Goal: Information Seeking & Learning: Learn about a topic

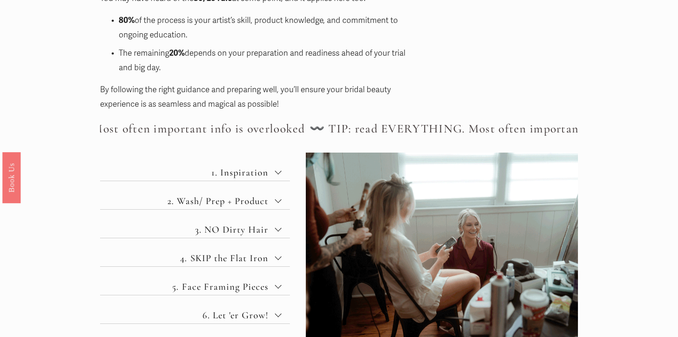
scroll to position [318, 0]
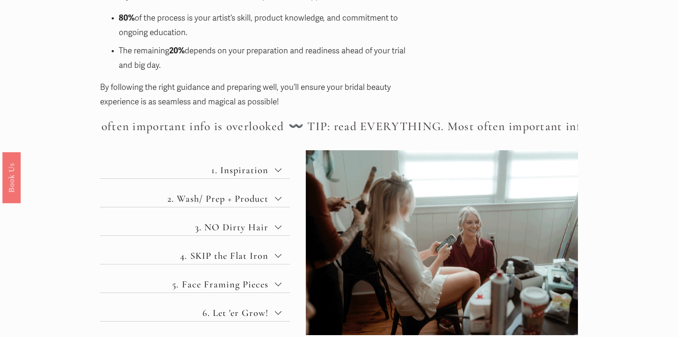
click at [273, 168] on span "1. Inspiration" at bounding box center [198, 170] width 153 height 12
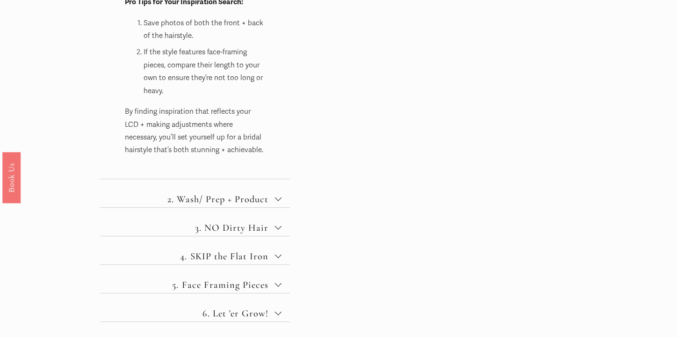
scroll to position [923, 0]
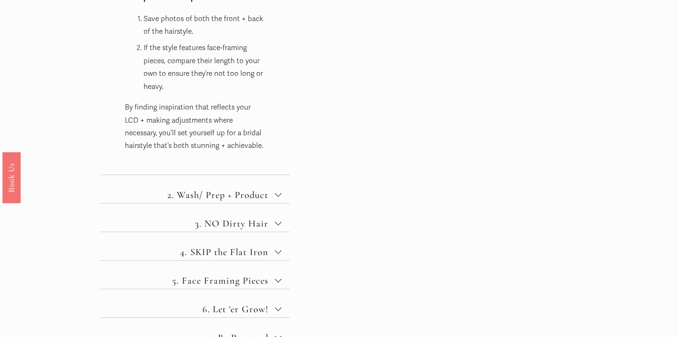
click at [266, 189] on span "2. Wash/ Prep + Product" at bounding box center [198, 195] width 153 height 12
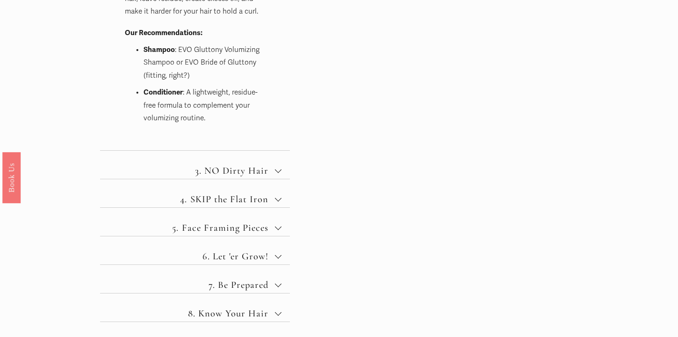
scroll to position [810, 0]
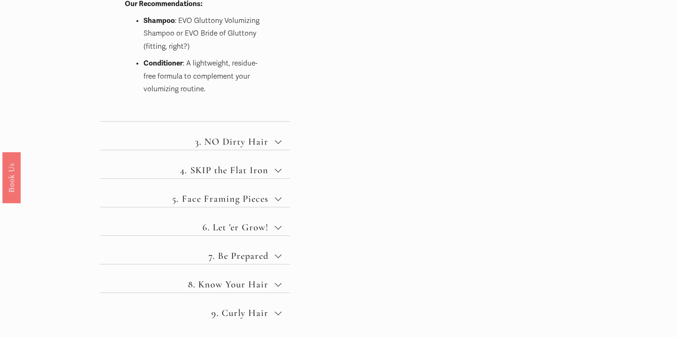
click at [242, 140] on span "3. NO Dirty Hair" at bounding box center [198, 142] width 153 height 12
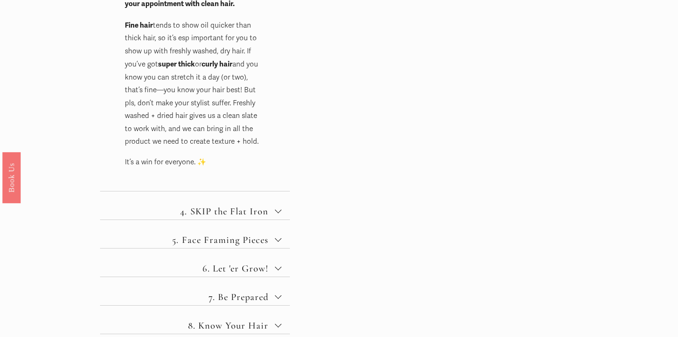
scroll to position [678, 0]
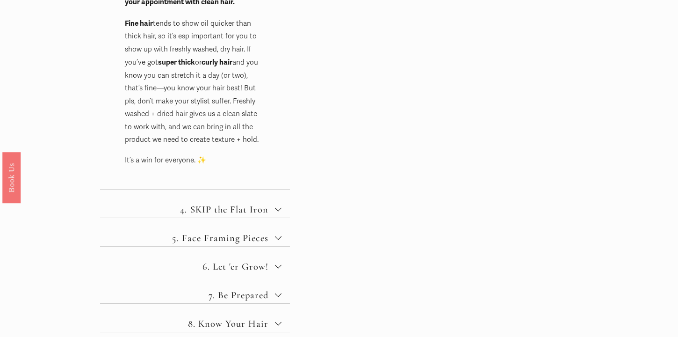
click at [231, 204] on span "4. SKIP the Flat Iron" at bounding box center [198, 210] width 153 height 12
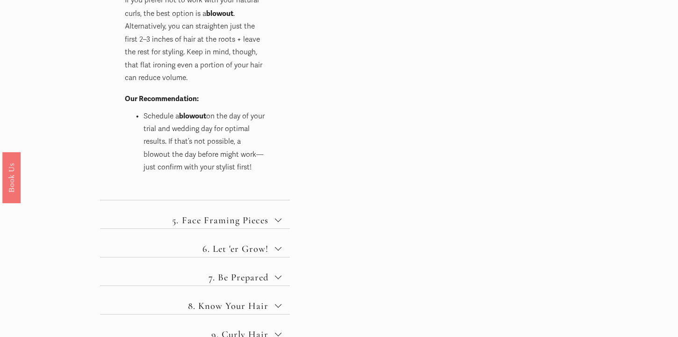
scroll to position [761, 0]
click at [264, 213] on span "5. Face Framing Pieces" at bounding box center [198, 219] width 153 height 12
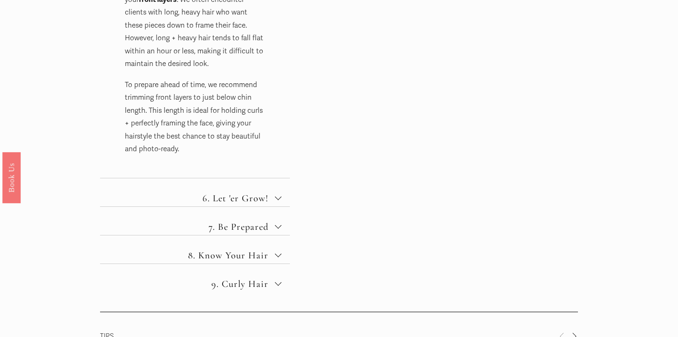
scroll to position [674, 0]
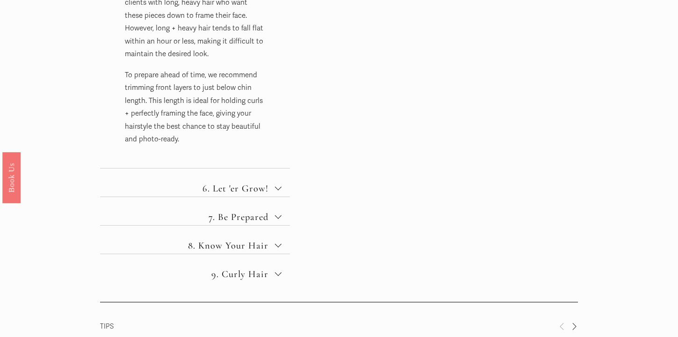
click at [248, 185] on span "6. Let 'er Grow!" at bounding box center [198, 188] width 153 height 12
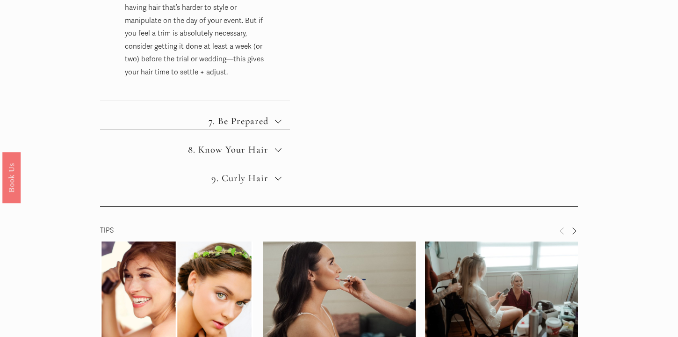
scroll to position [986, 0]
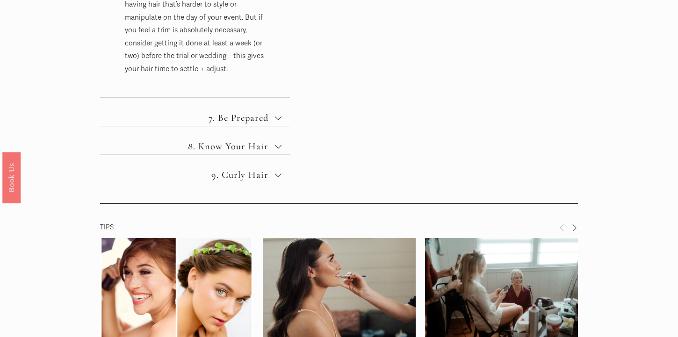
click at [245, 112] on span "7. Be Prepared" at bounding box center [198, 118] width 153 height 12
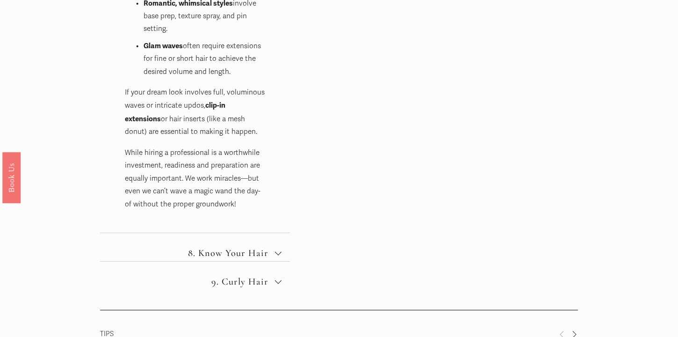
scroll to position [959, 0]
click at [211, 246] on span "8. Know Your Hair" at bounding box center [198, 252] width 153 height 12
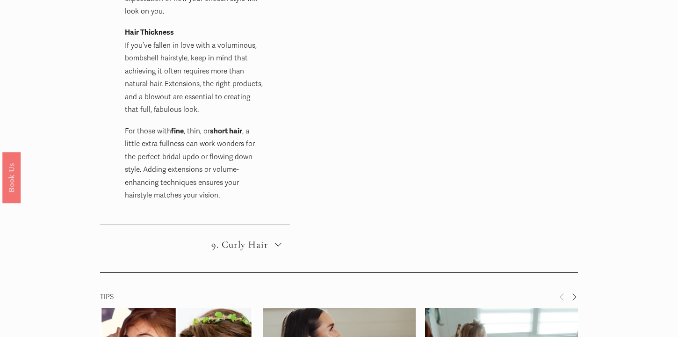
scroll to position [946, 0]
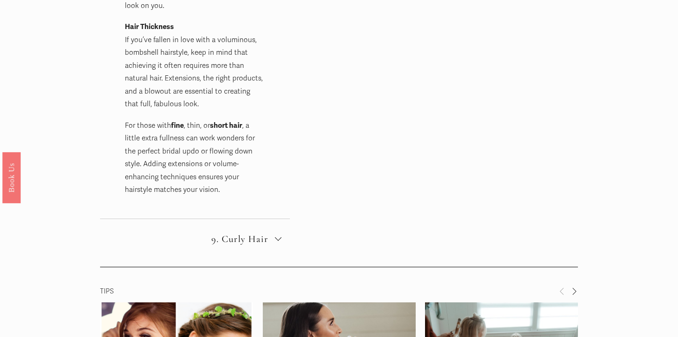
click at [262, 234] on span "9. Curly Hair" at bounding box center [198, 239] width 153 height 12
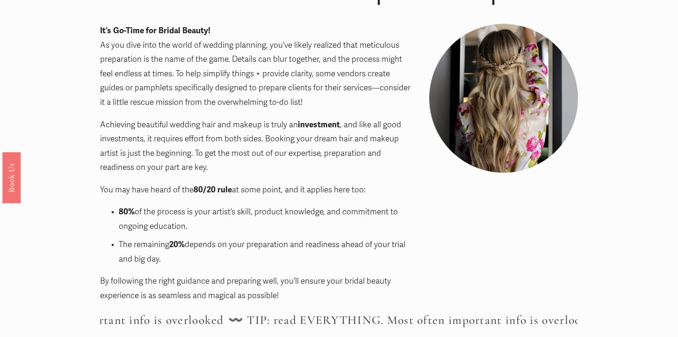
scroll to position [0, 0]
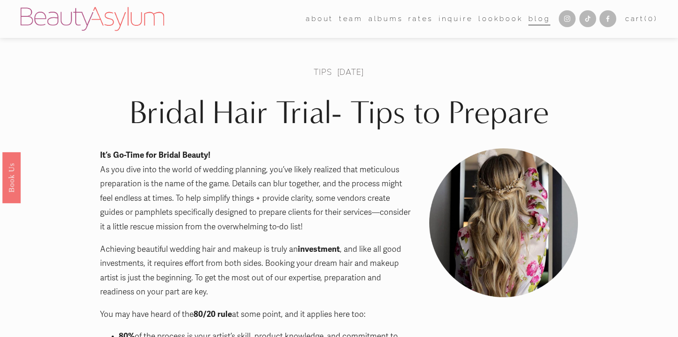
click at [385, 22] on link "albums" at bounding box center [386, 19] width 35 height 15
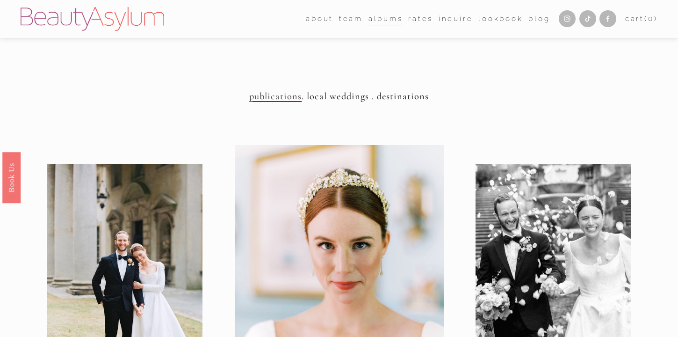
click at [487, 19] on link "Lookbook" at bounding box center [501, 19] width 45 height 15
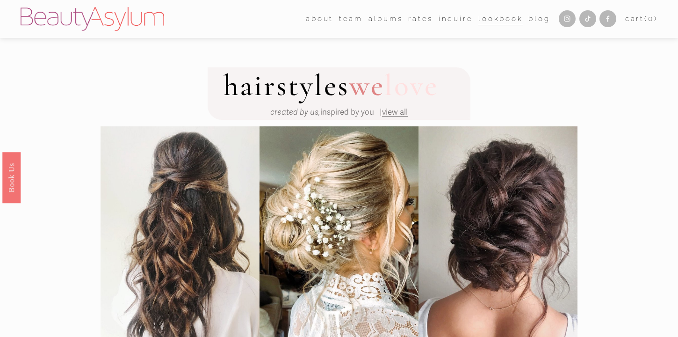
click at [400, 111] on span "view all" at bounding box center [395, 112] width 26 height 10
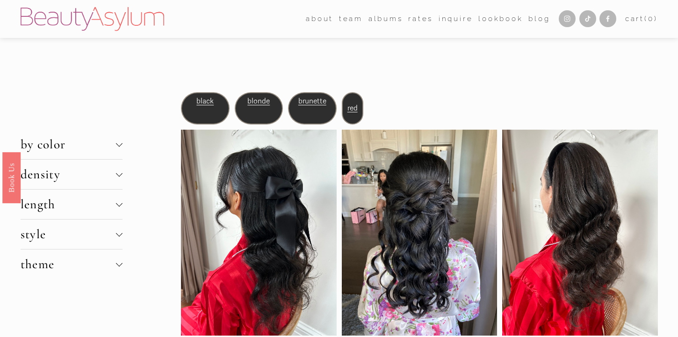
click at [256, 99] on span "blonde" at bounding box center [259, 101] width 22 height 8
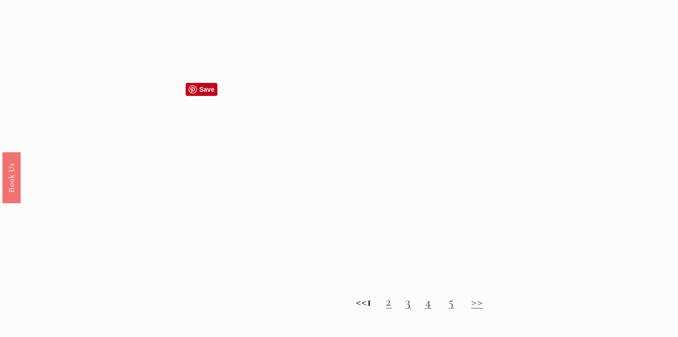
scroll to position [808, 0]
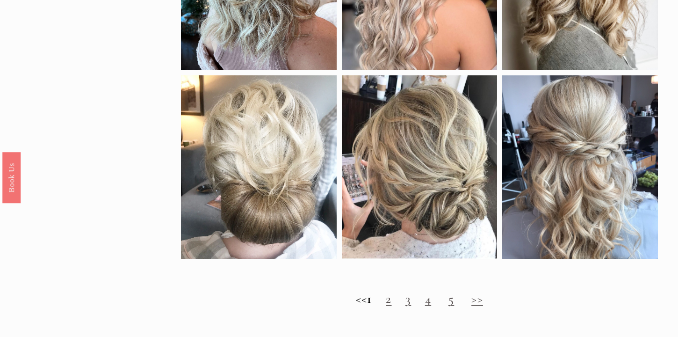
click at [392, 301] on link "2" at bounding box center [389, 298] width 6 height 15
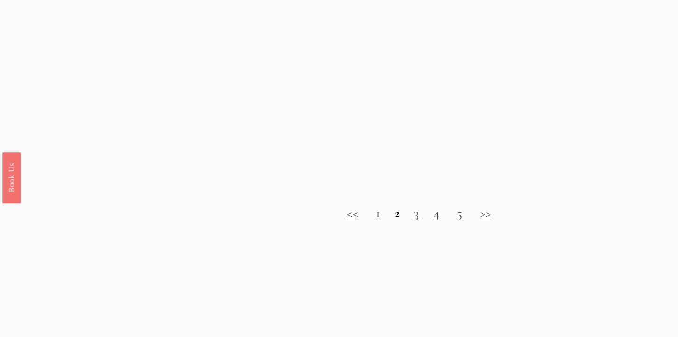
scroll to position [990, 0]
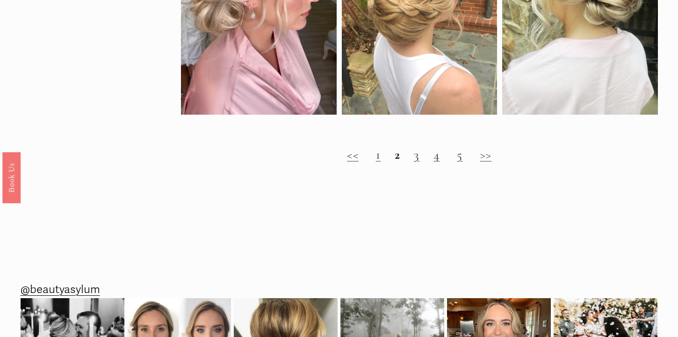
click at [417, 157] on link "3" at bounding box center [417, 154] width 6 height 15
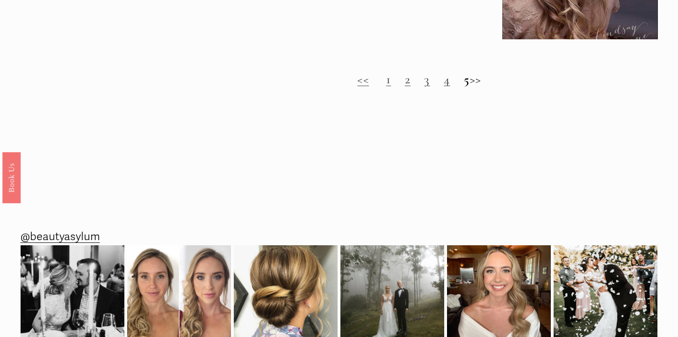
scroll to position [1012, 0]
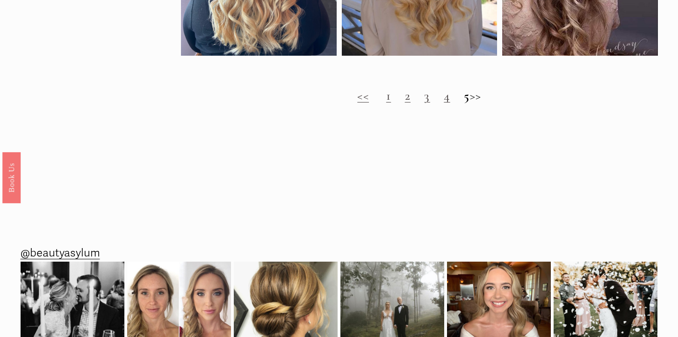
click at [444, 98] on link "4" at bounding box center [447, 95] width 6 height 15
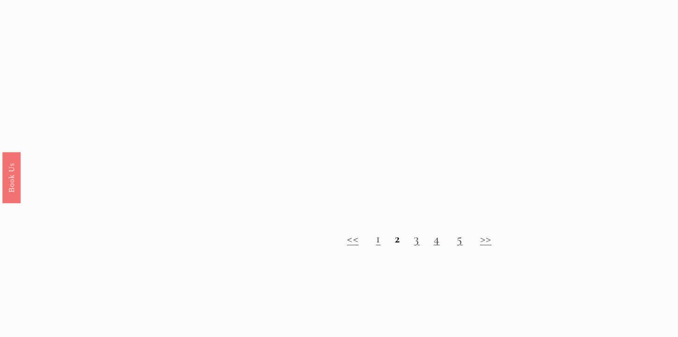
scroll to position [909, 0]
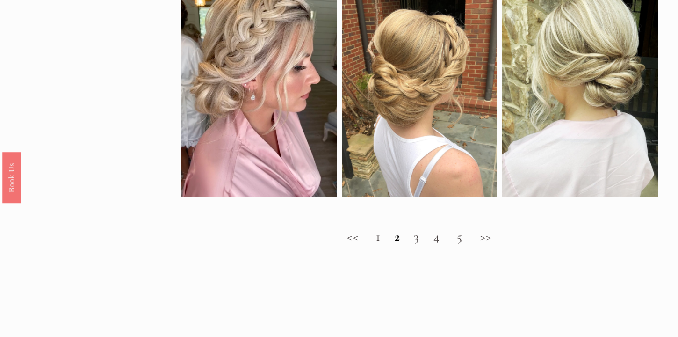
click at [463, 238] on link "5" at bounding box center [460, 236] width 6 height 15
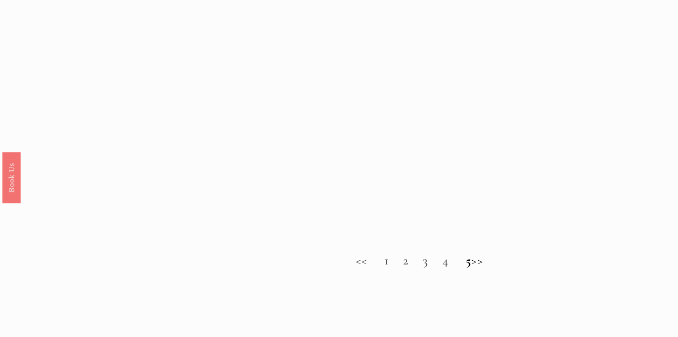
scroll to position [1130, 0]
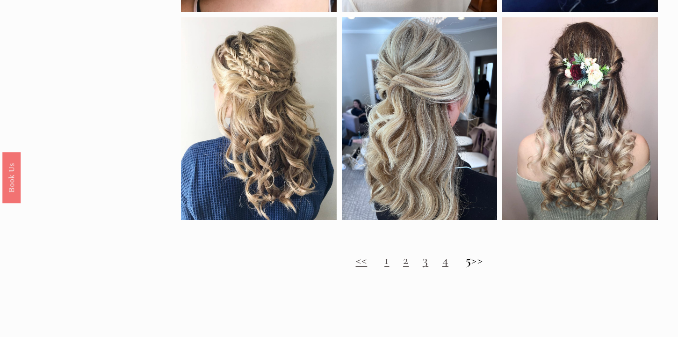
click at [423, 262] on link "3" at bounding box center [426, 259] width 6 height 15
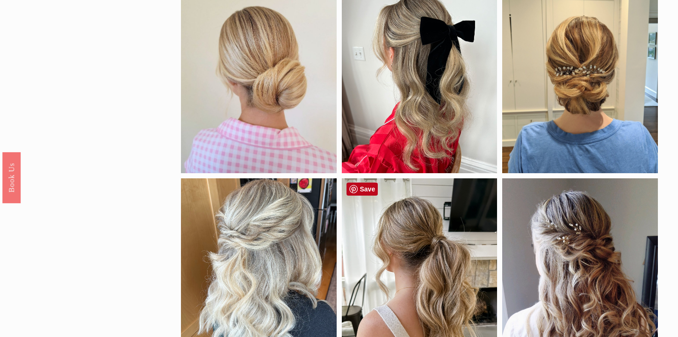
scroll to position [468, 0]
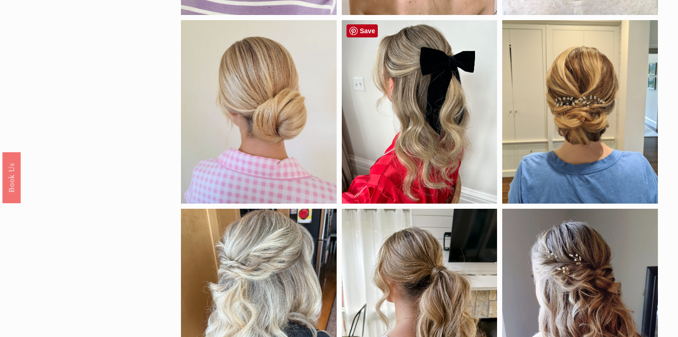
click at [415, 174] on div at bounding box center [420, 111] width 156 height 183
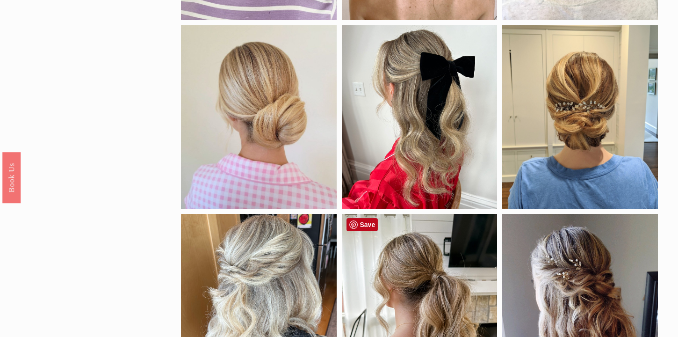
scroll to position [460, 0]
